Goal: Task Accomplishment & Management: Manage account settings

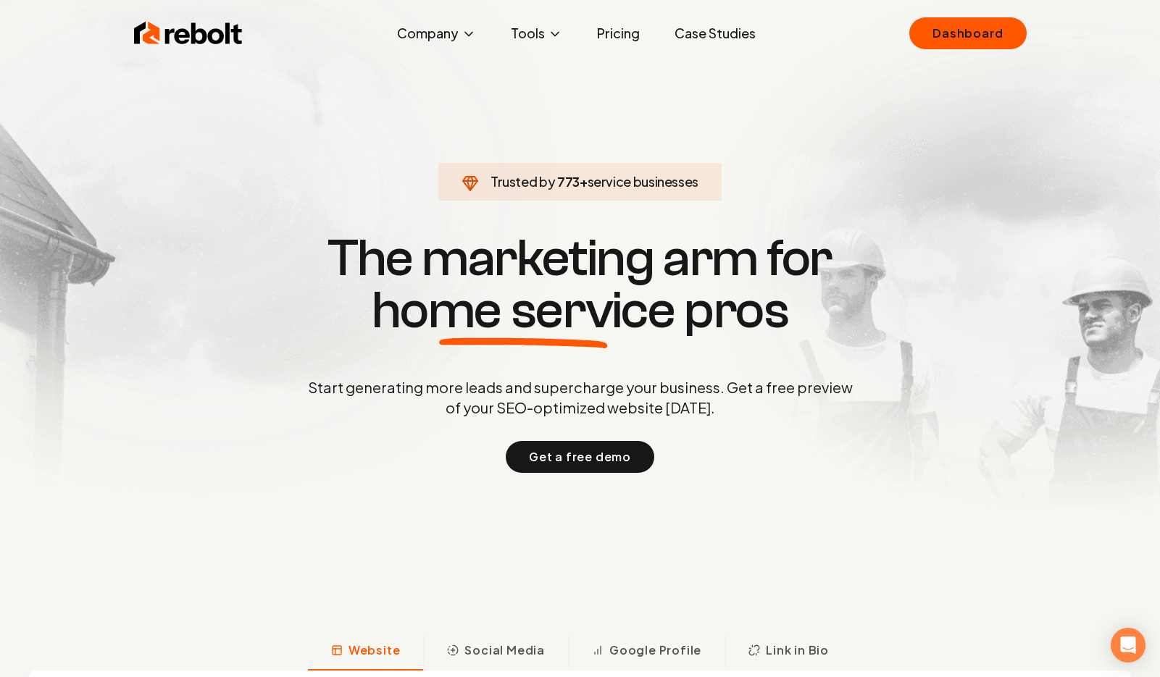
click at [963, 33] on link "Dashboard" at bounding box center [967, 33] width 117 height 32
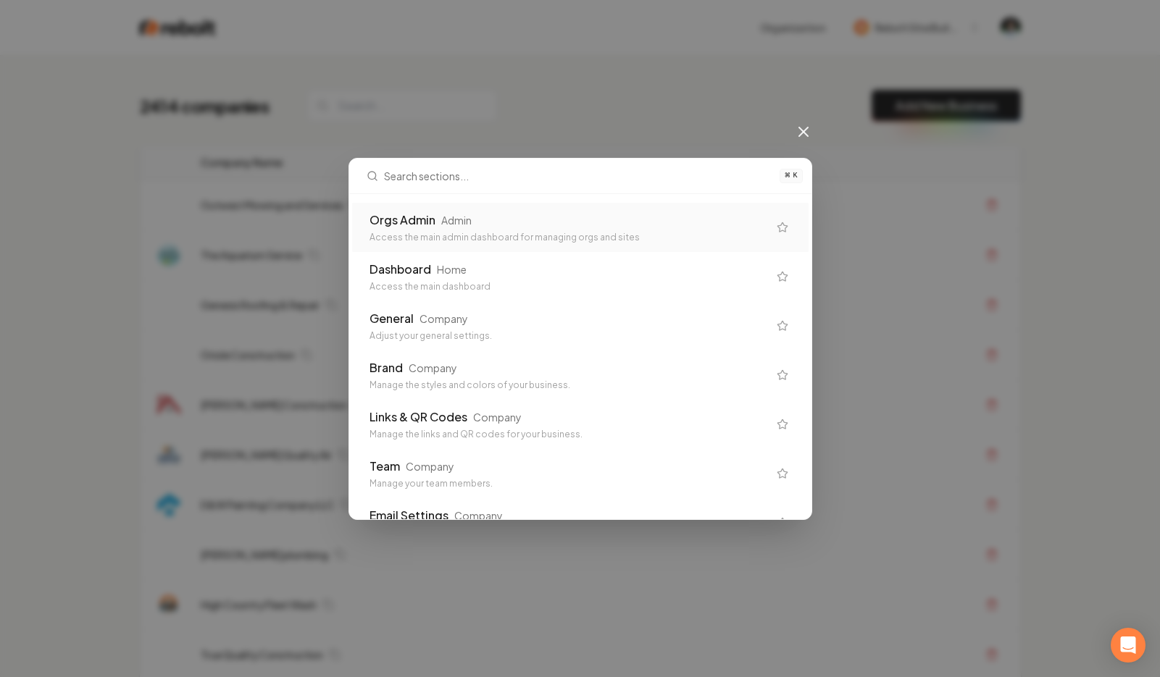
click at [447, 221] on div "Admin" at bounding box center [456, 220] width 30 height 14
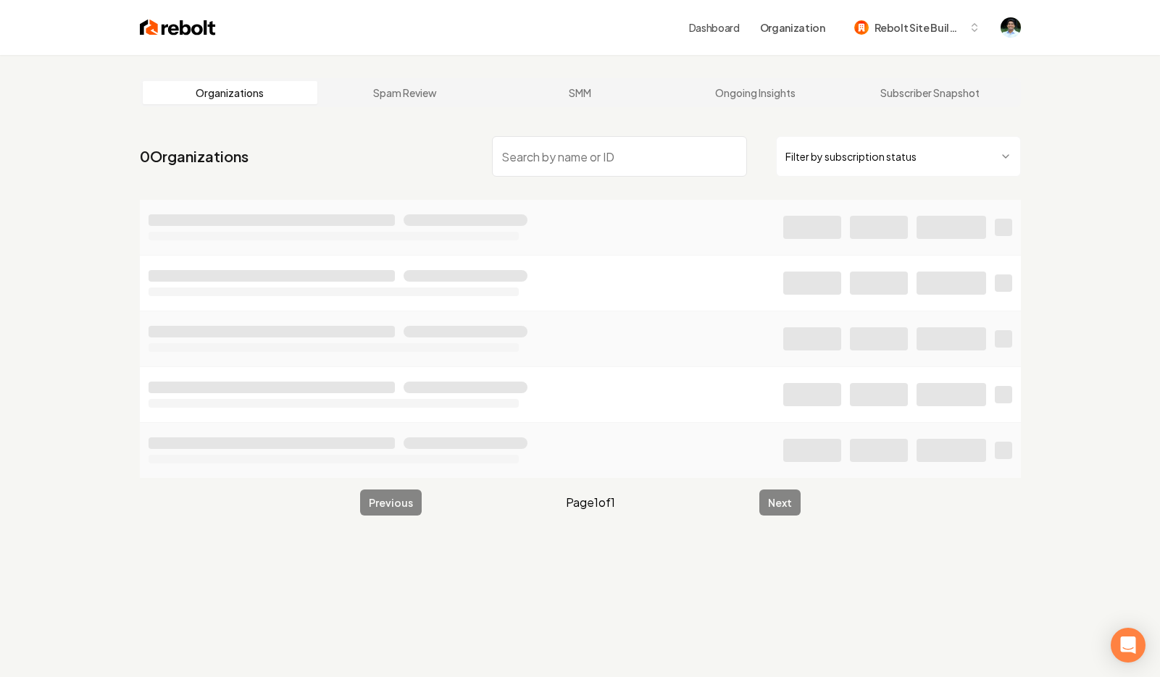
click at [546, 159] on input "search" at bounding box center [619, 156] width 255 height 41
click at [505, 156] on input "Prodigy Patios & Concrete" at bounding box center [619, 156] width 255 height 41
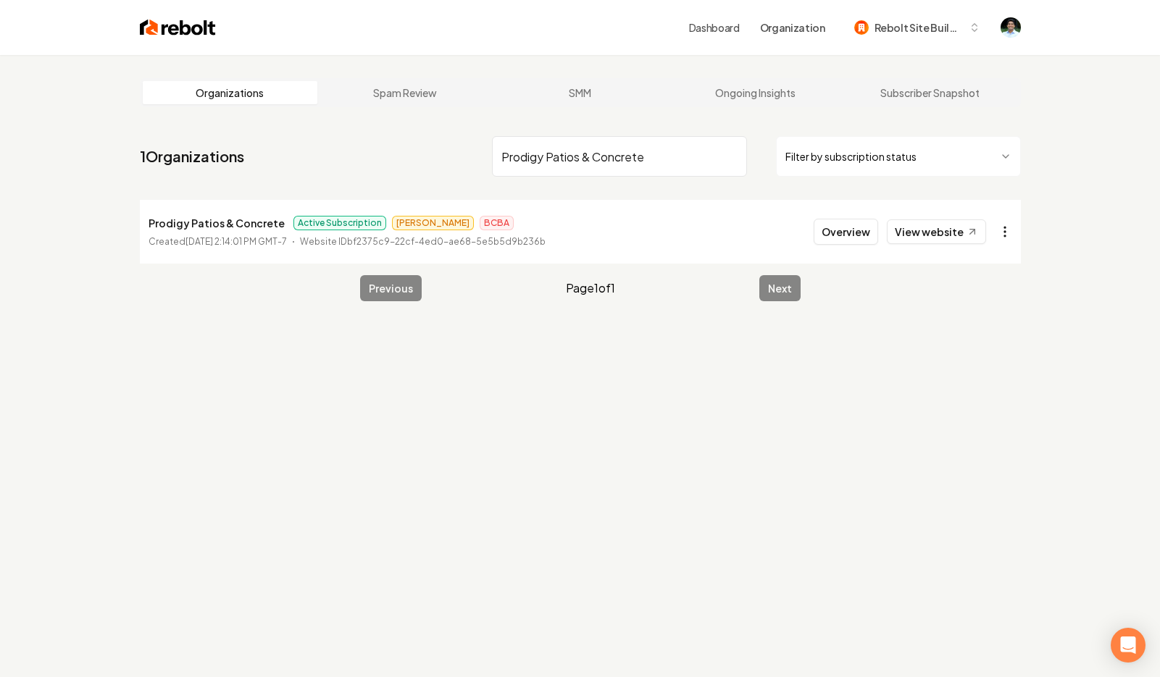
type input "Prodigy Patios & Concrete"
click at [1002, 233] on html "Dashboard Organization Rebolt Site Builder Organizations Spam Review SMM Ongoin…" at bounding box center [580, 338] width 1160 height 677
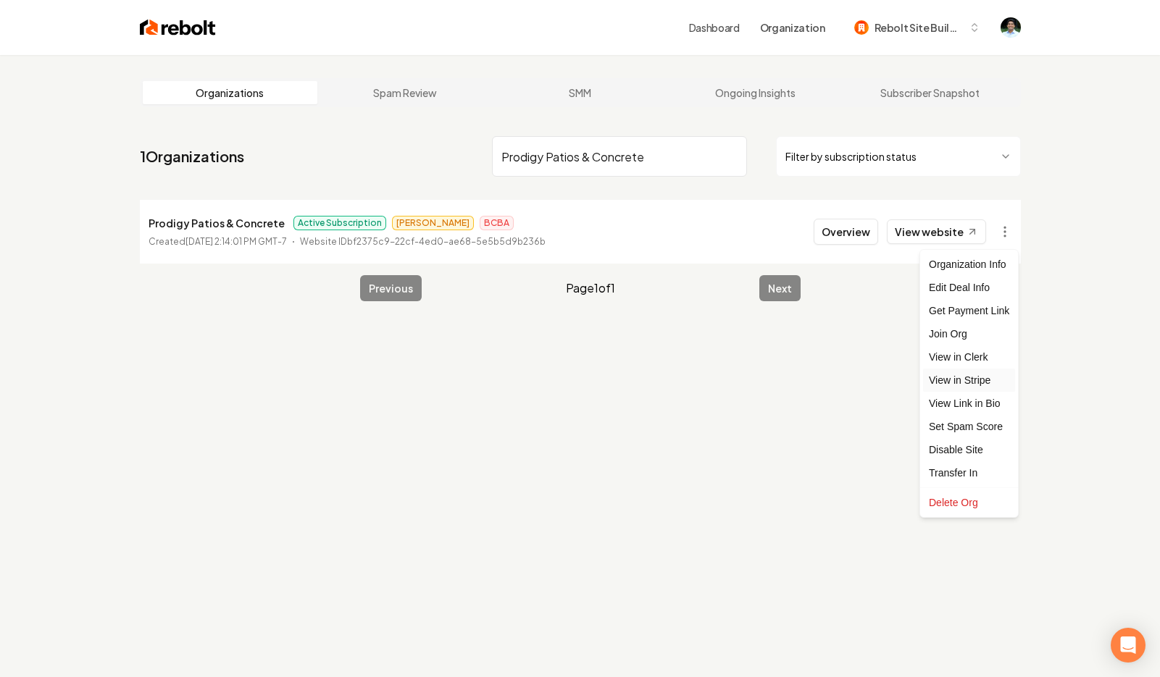
click at [952, 376] on link "View in Stripe" at bounding box center [969, 380] width 92 height 23
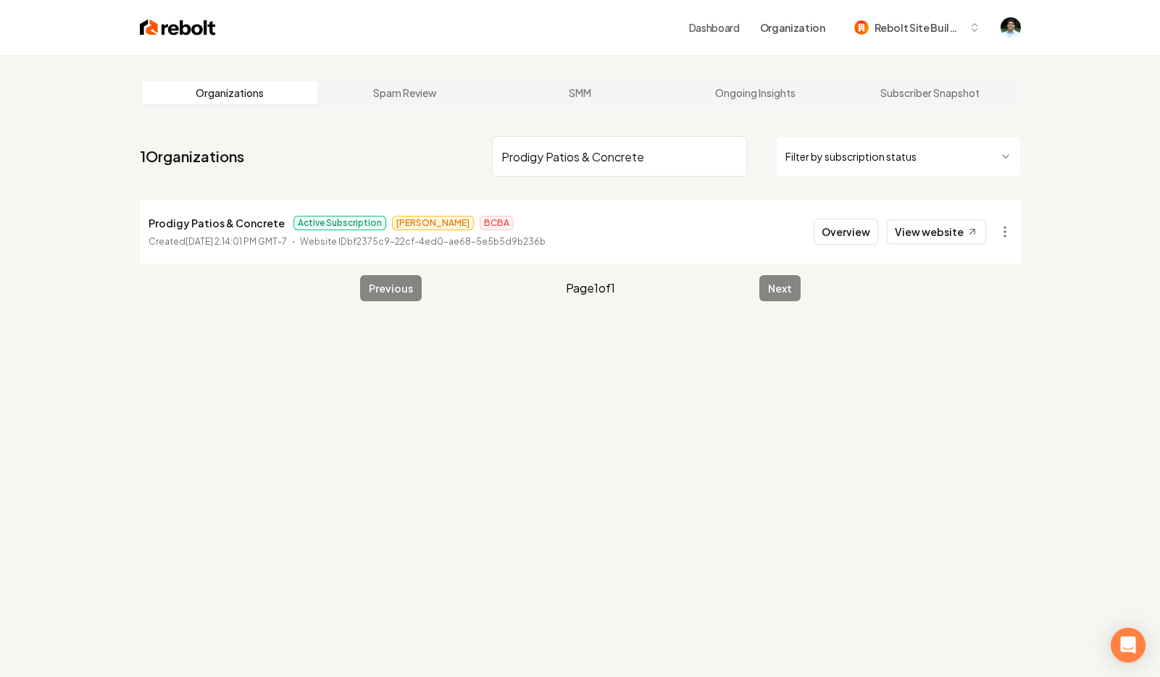
click at [539, 50] on div "Dashboard Organization Rebolt Site Builder" at bounding box center [580, 27] width 927 height 55
